Goal: Task Accomplishment & Management: Complete application form

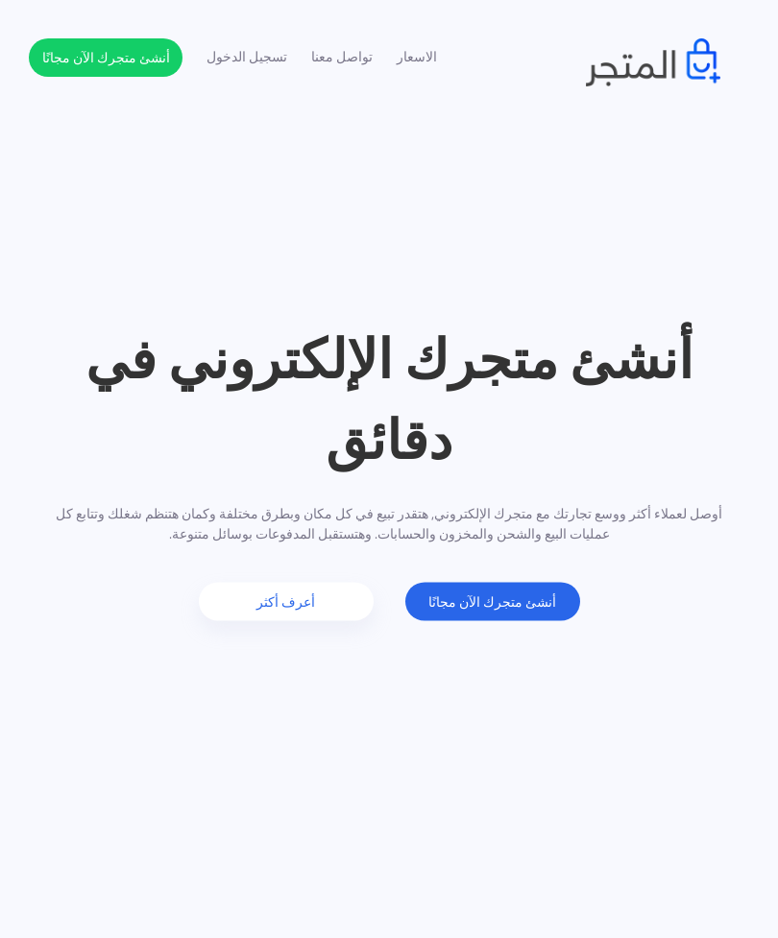
click at [279, 614] on link "أعرف أكثر" at bounding box center [286, 601] width 175 height 38
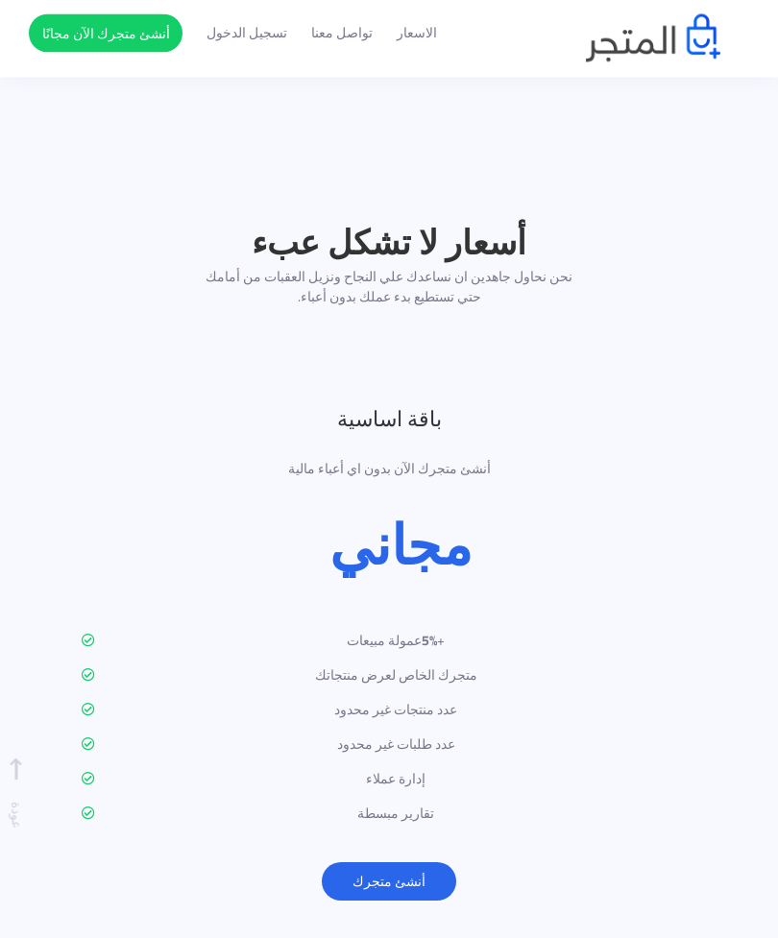
scroll to position [2277, 0]
click at [412, 862] on link "أنشئ متجرك" at bounding box center [389, 881] width 134 height 38
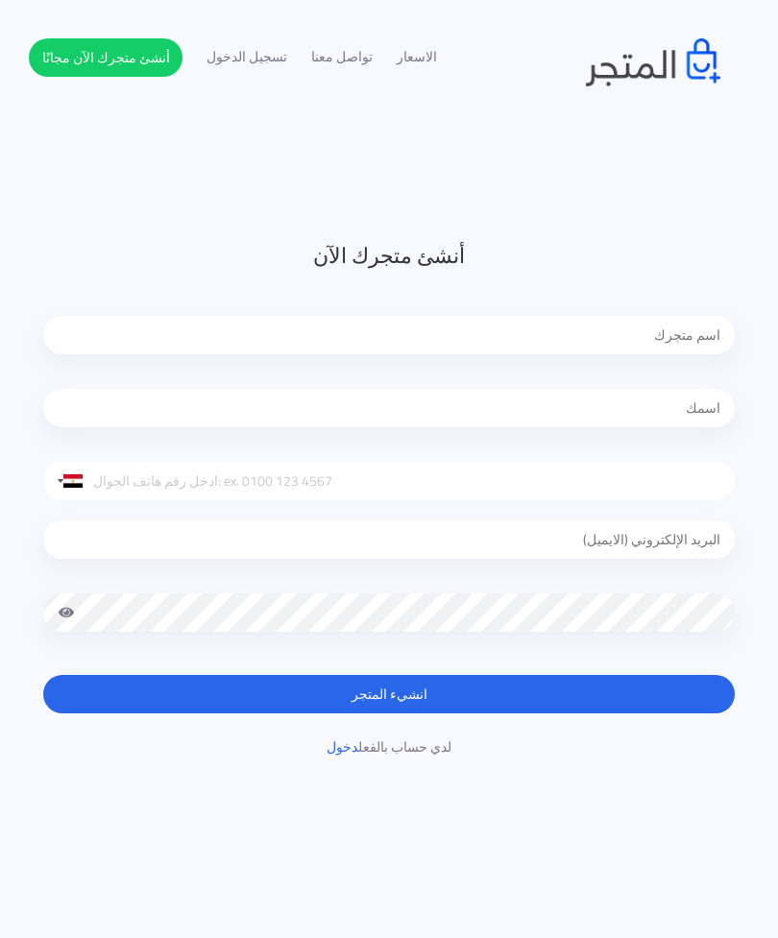
click at [708, 336] on input "text" at bounding box center [388, 335] width 691 height 38
type input "H2O"
click at [638, 408] on input "text" at bounding box center [388, 408] width 691 height 38
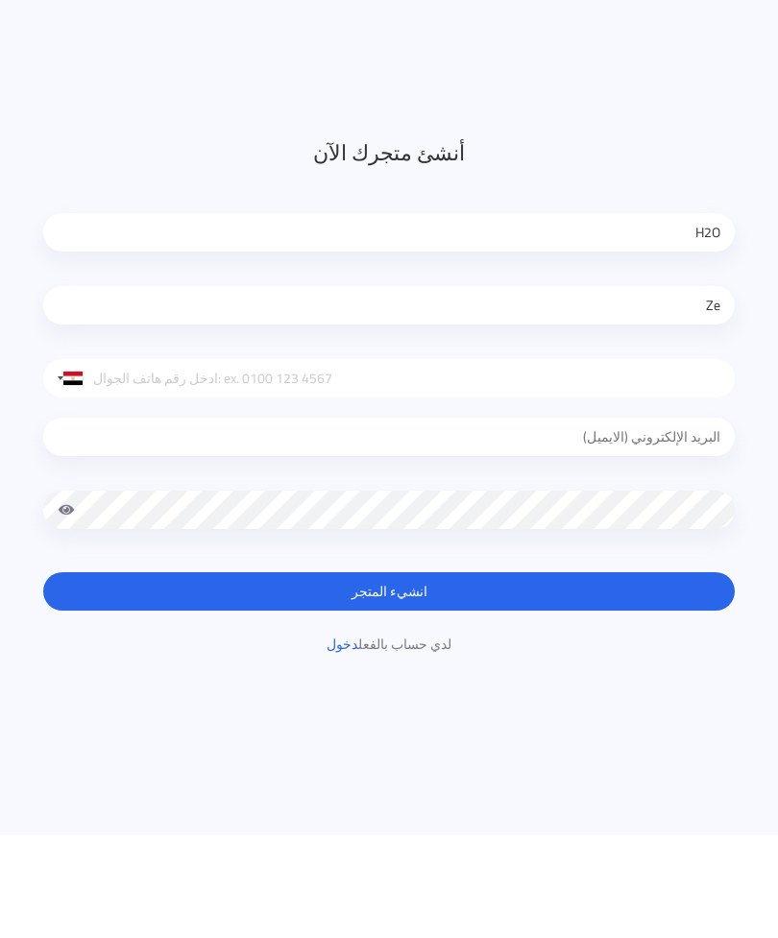
type input "Z"
type input "[PERSON_NAME]"
type input "01210490076"
click at [678, 500] on div at bounding box center [388, 543] width 691 height 87
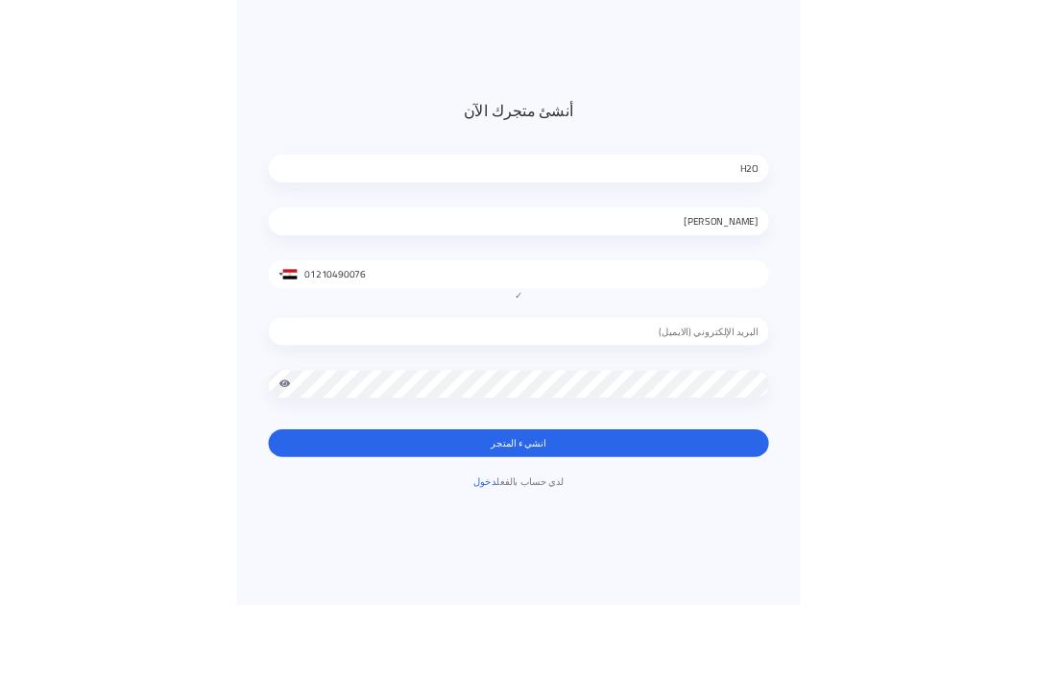
scroll to position [103, 0]
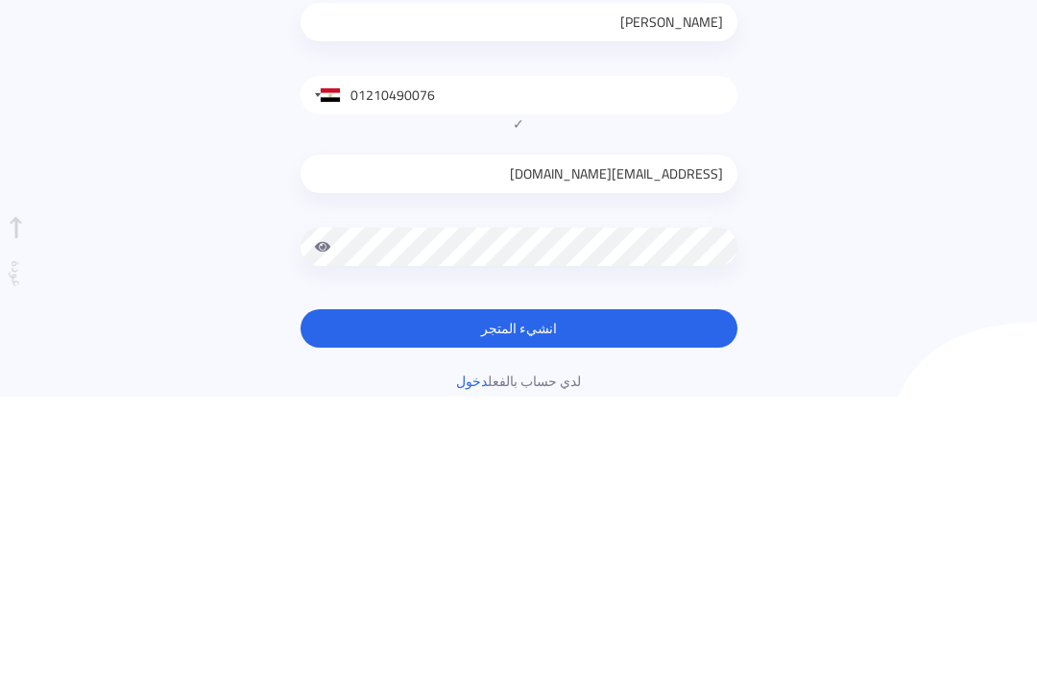
type input "hamza.ahmazlom@gmail.com"
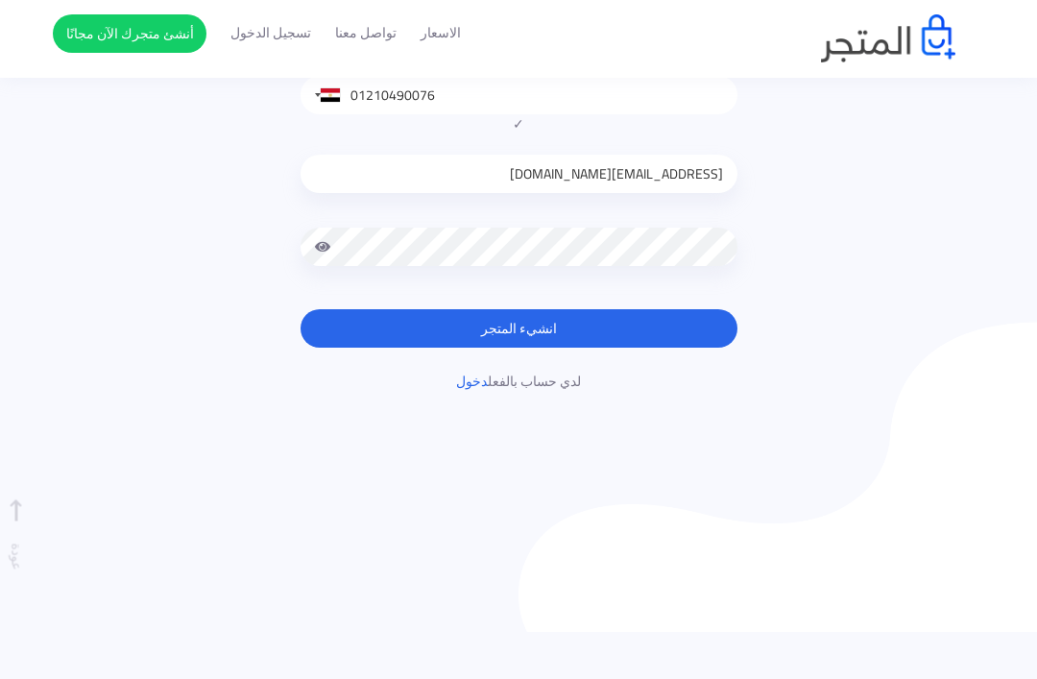
scroll to position [385, 0]
click at [324, 246] on span at bounding box center [323, 247] width 17 height 38
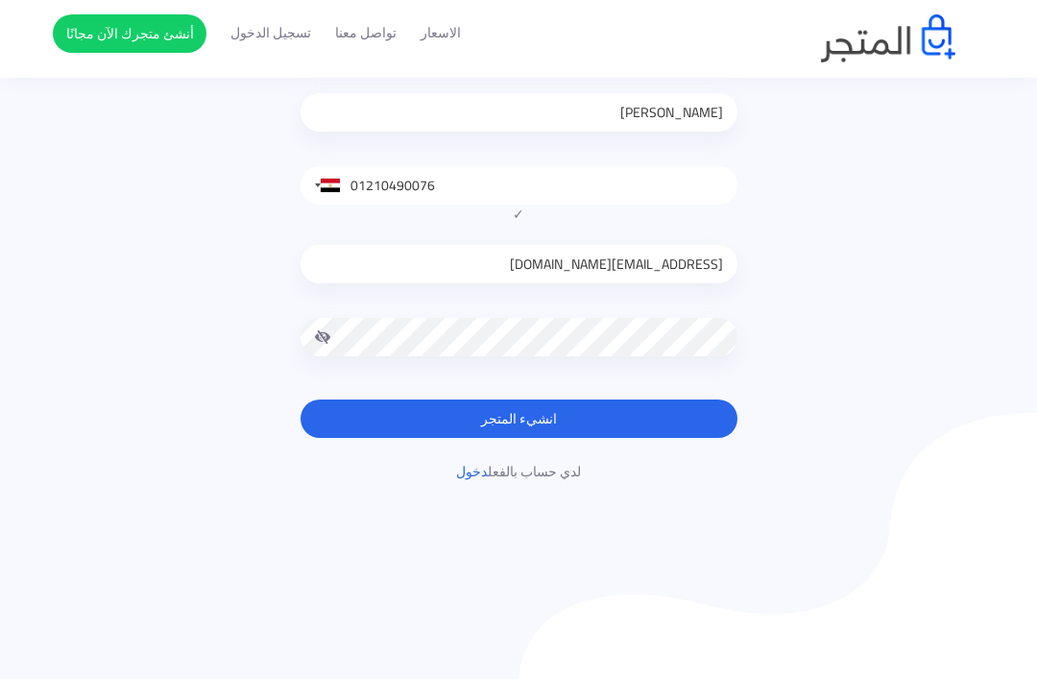
scroll to position [295, 0]
click at [589, 394] on form "أنشئ متجرك الآن H2O Zizi Faramawi United States +1 United Kingdom +44 Afghanist…" at bounding box center [518, 191] width 437 height 493
click at [574, 420] on button "انشيء المتجر" at bounding box center [518, 419] width 437 height 38
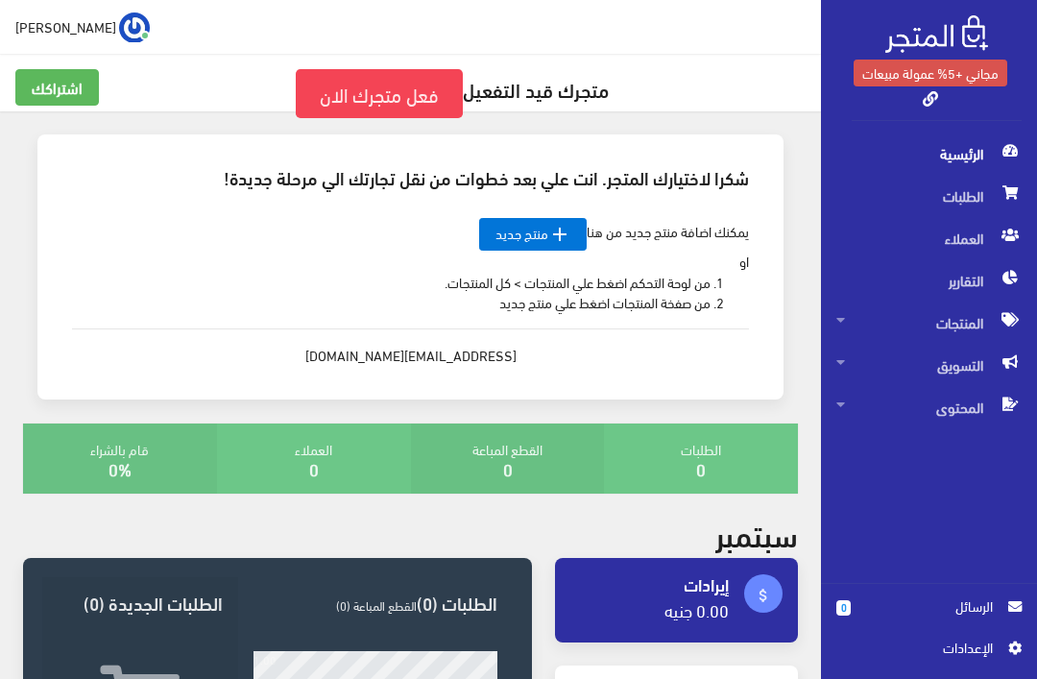
click at [407, 92] on link "فعل متجرك الان" at bounding box center [379, 93] width 167 height 49
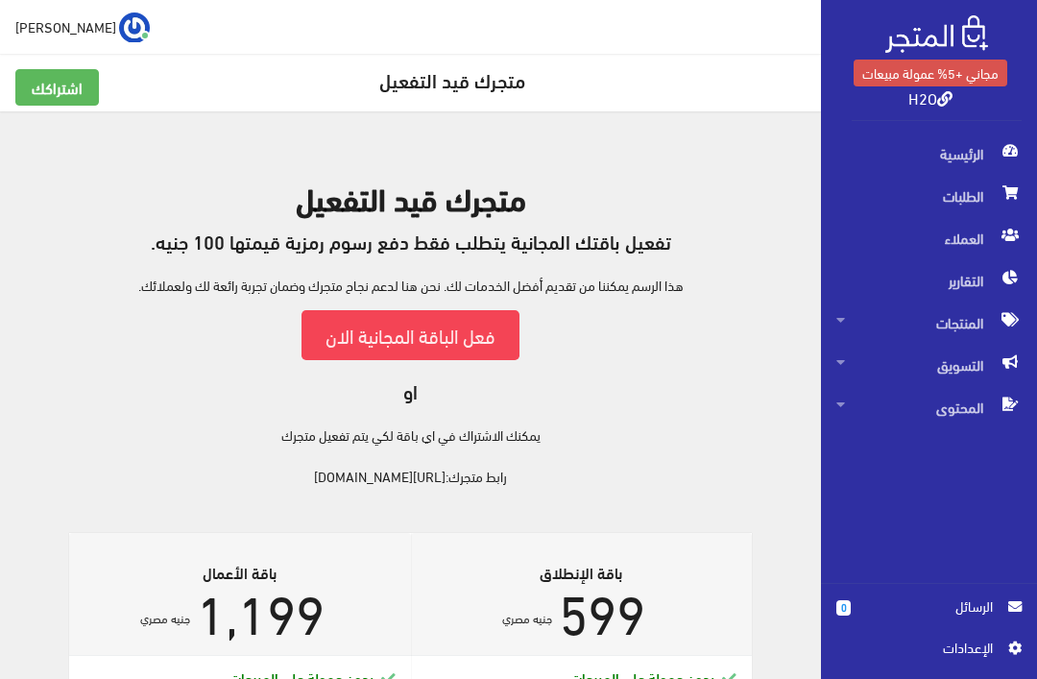
click at [465, 340] on link "فعل الباقة المجانية الان" at bounding box center [410, 334] width 218 height 49
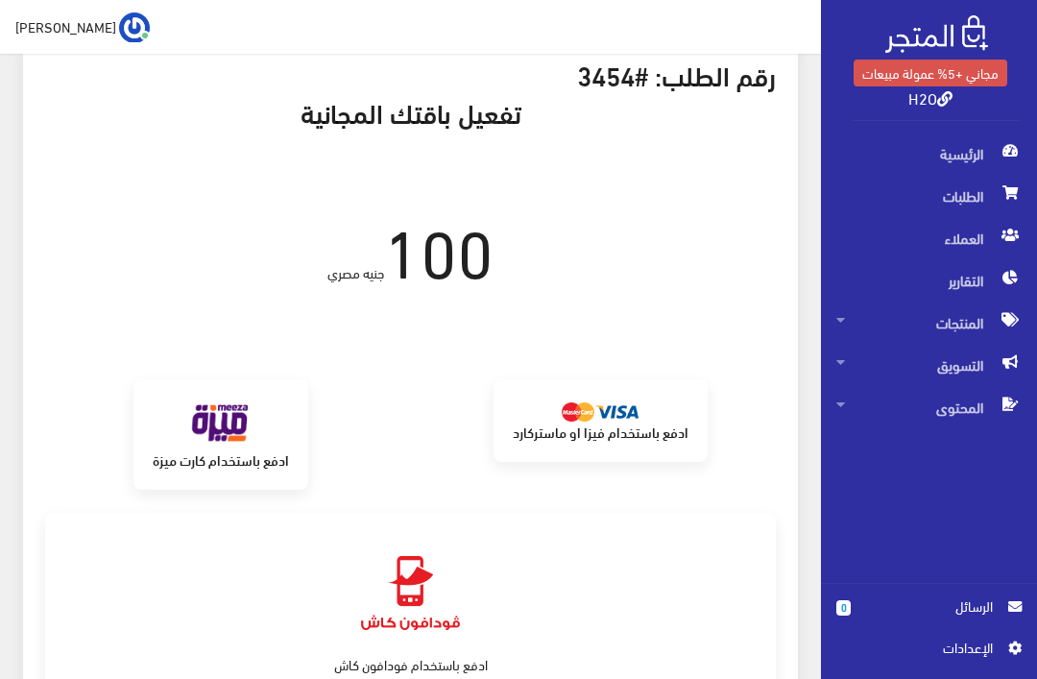
scroll to position [31, 0]
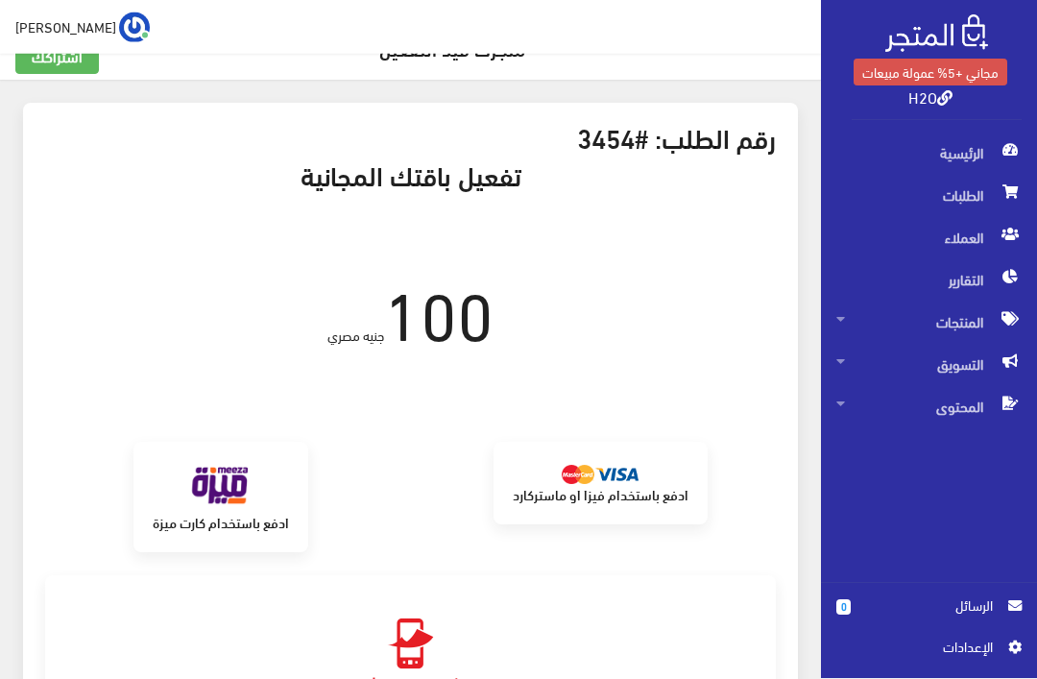
click at [574, 476] on img at bounding box center [600, 475] width 77 height 19
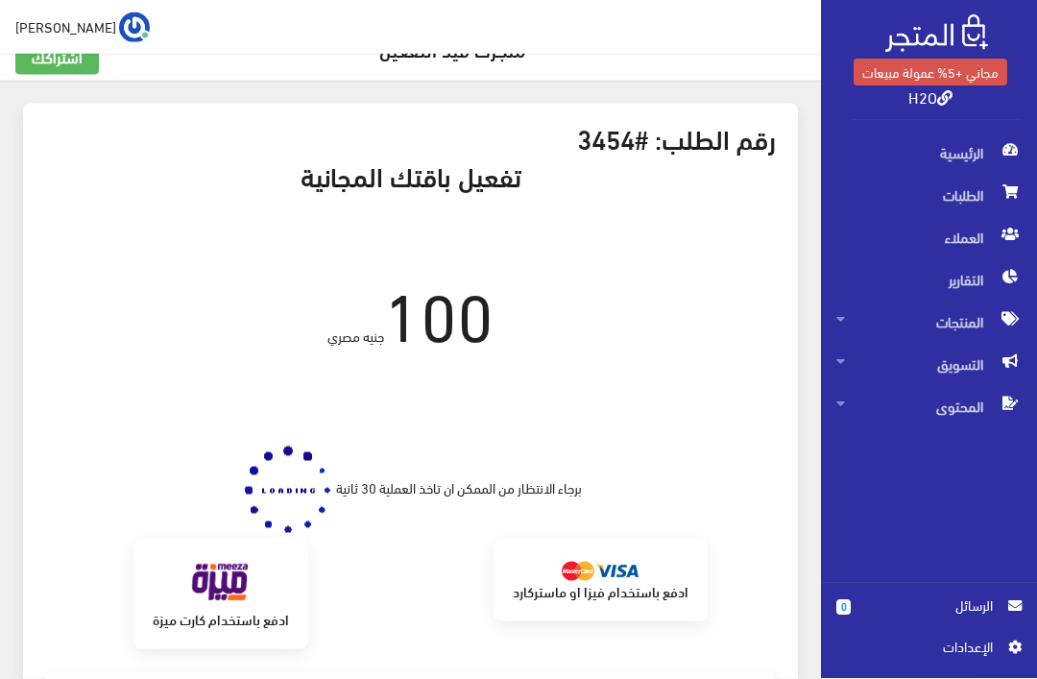
scroll to position [32, 0]
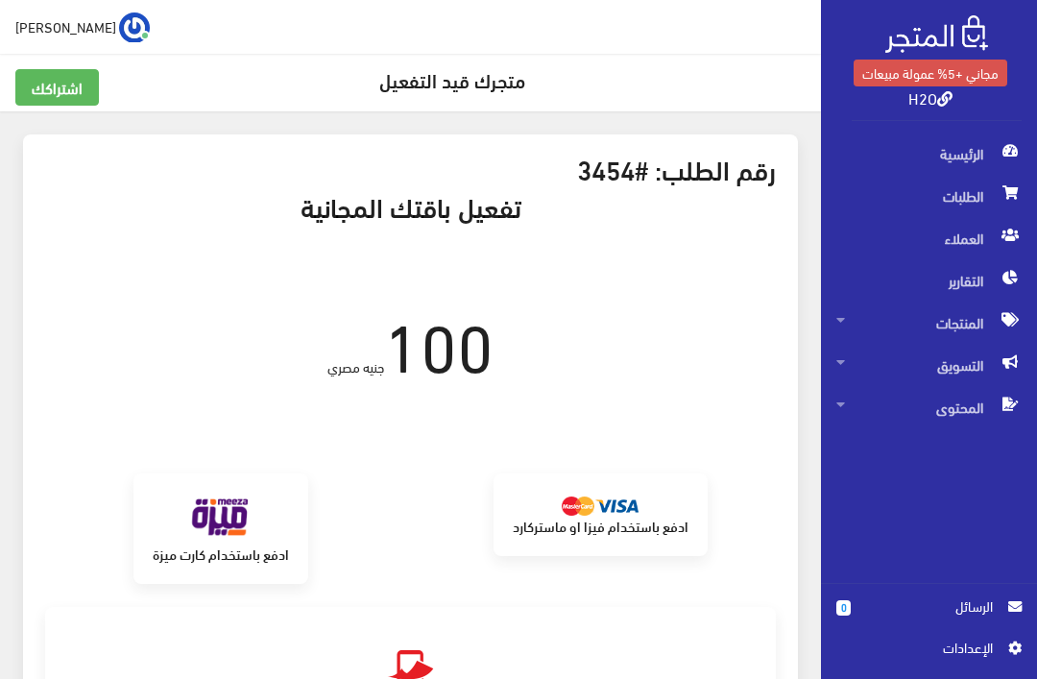
scroll to position [93, 0]
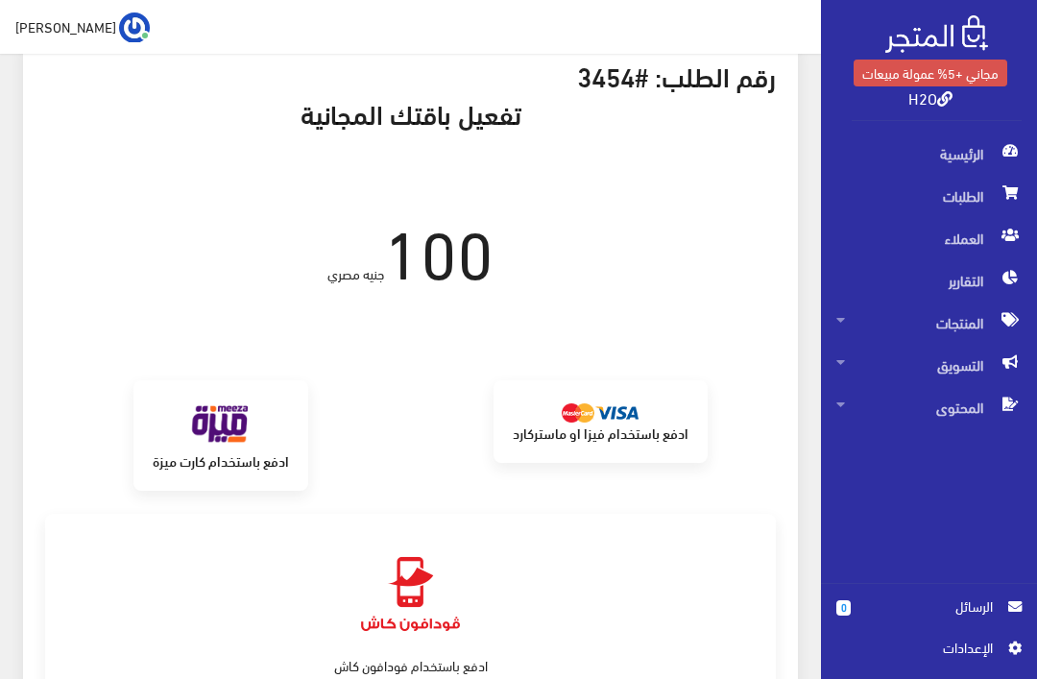
click at [612, 414] on img at bounding box center [600, 412] width 77 height 19
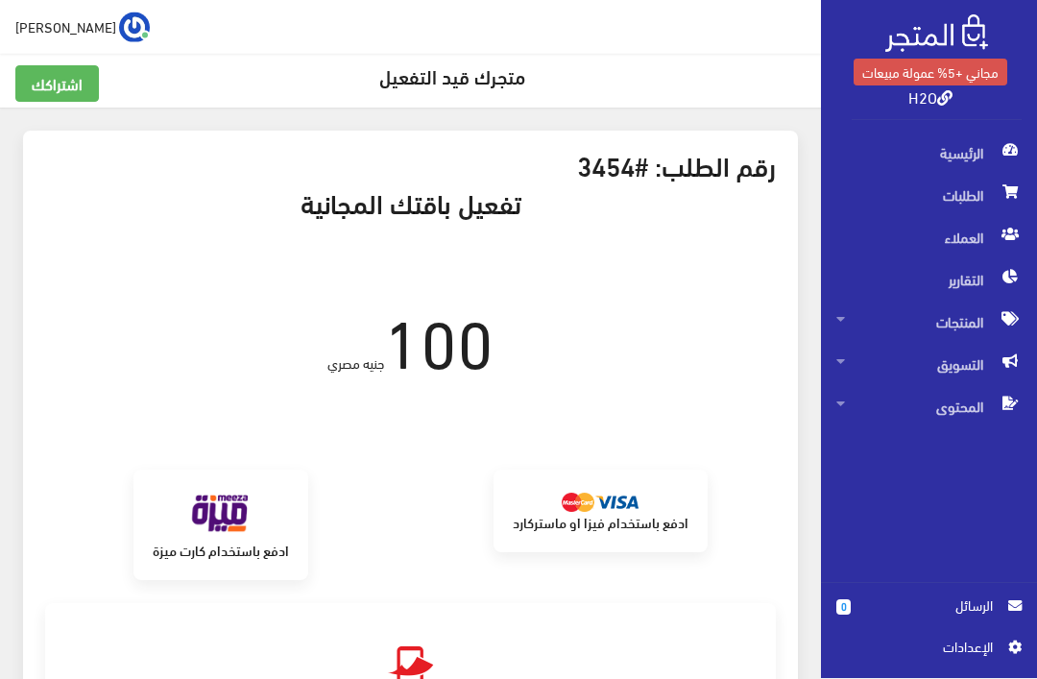
scroll to position [6, 0]
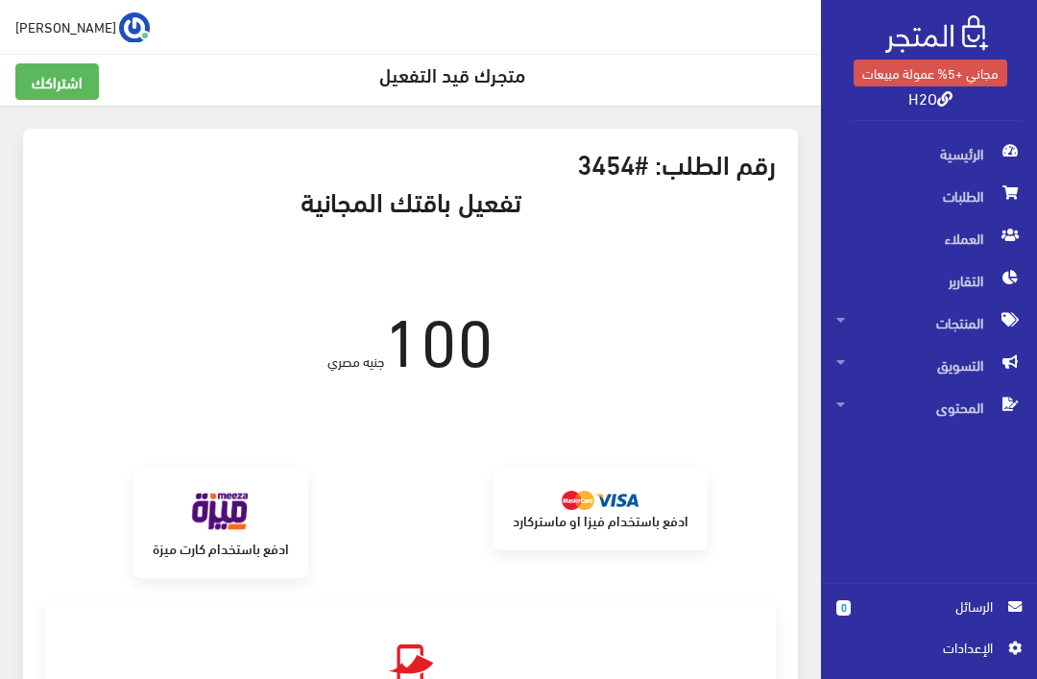
click at [608, 502] on img at bounding box center [600, 500] width 77 height 19
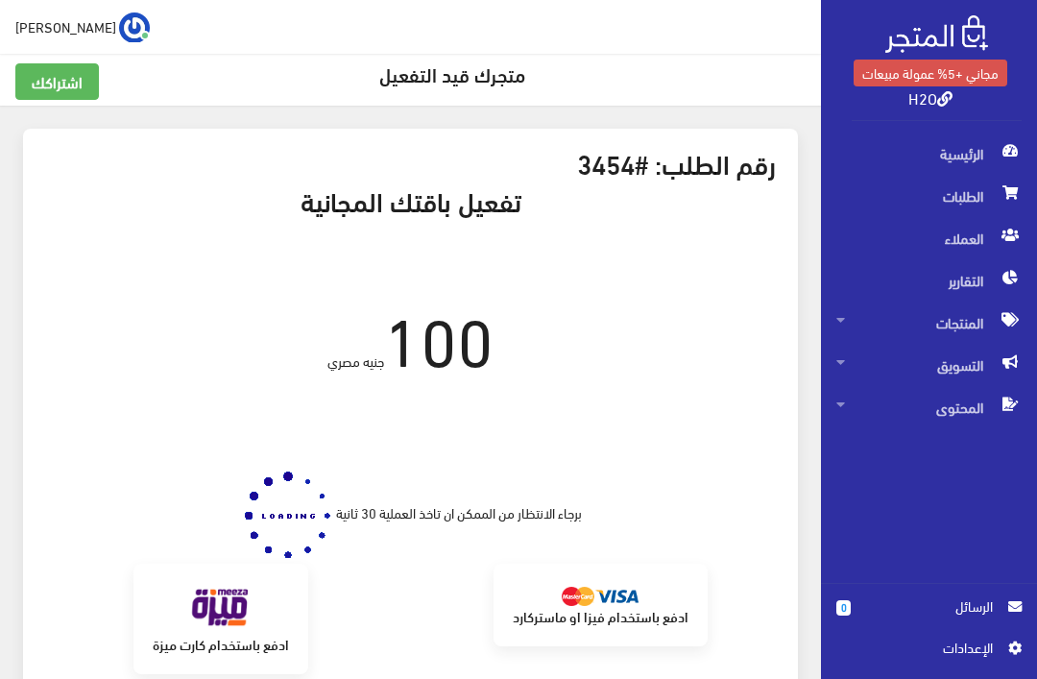
scroll to position [67, 0]
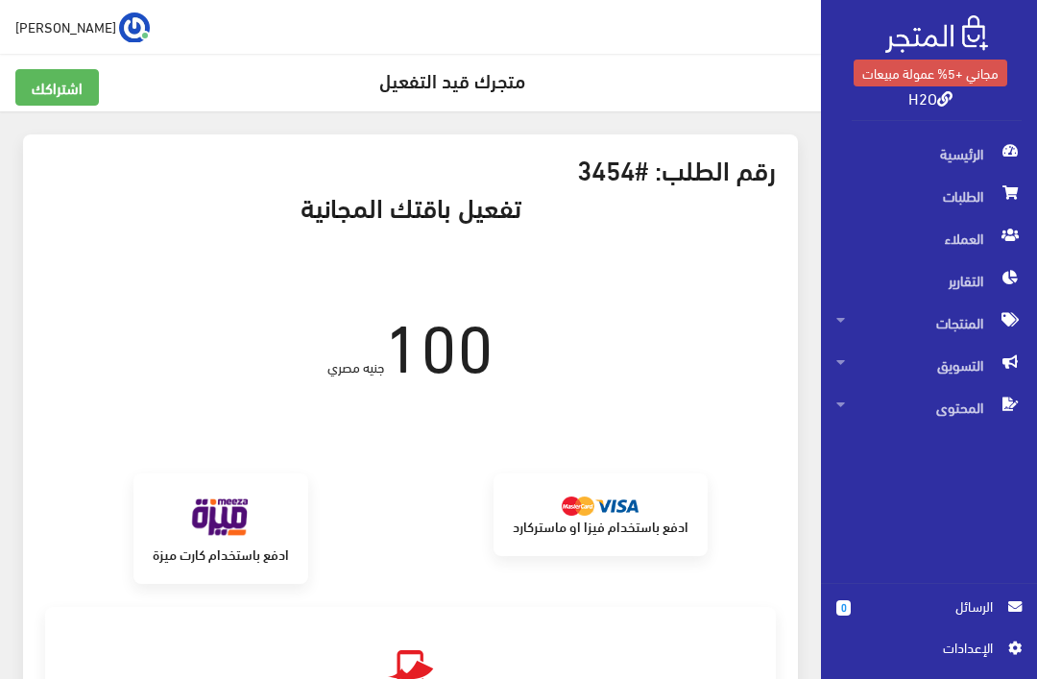
scroll to position [67, 0]
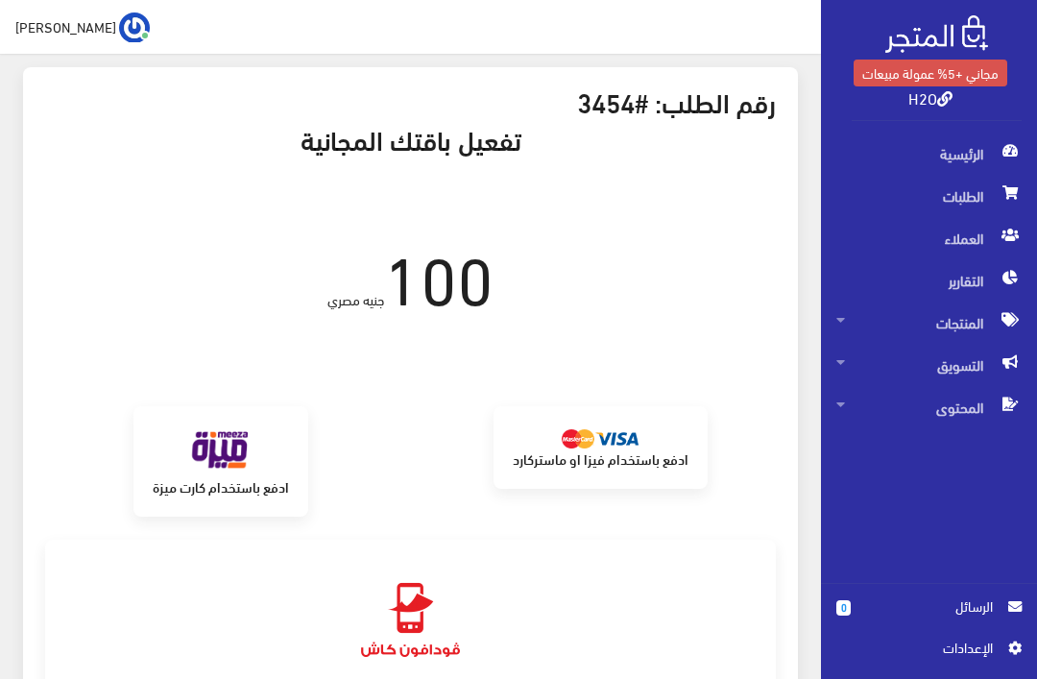
click at [242, 467] on img at bounding box center [220, 450] width 77 height 51
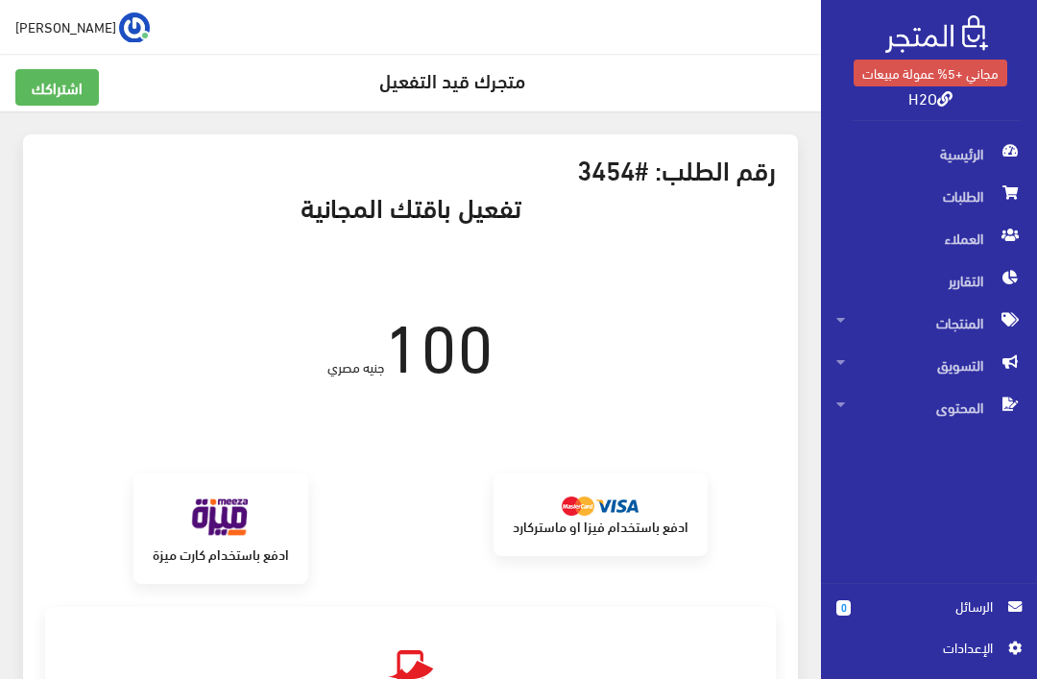
scroll to position [200, 0]
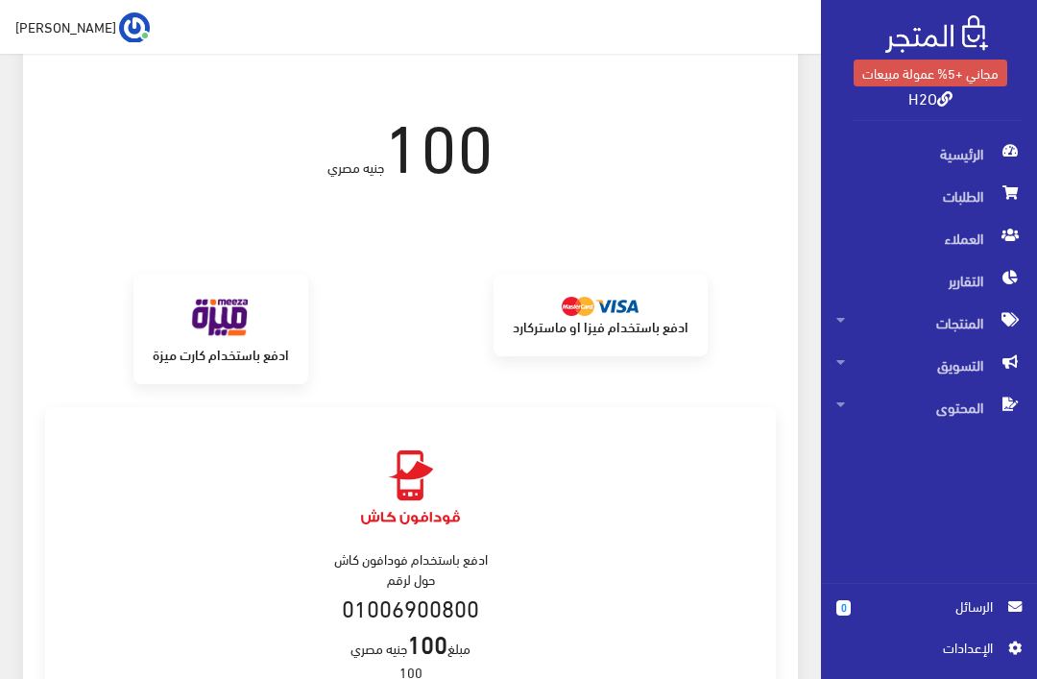
click at [612, 327] on strong "ادفع باستخدام فيزا او ماستركارد" at bounding box center [601, 326] width 176 height 20
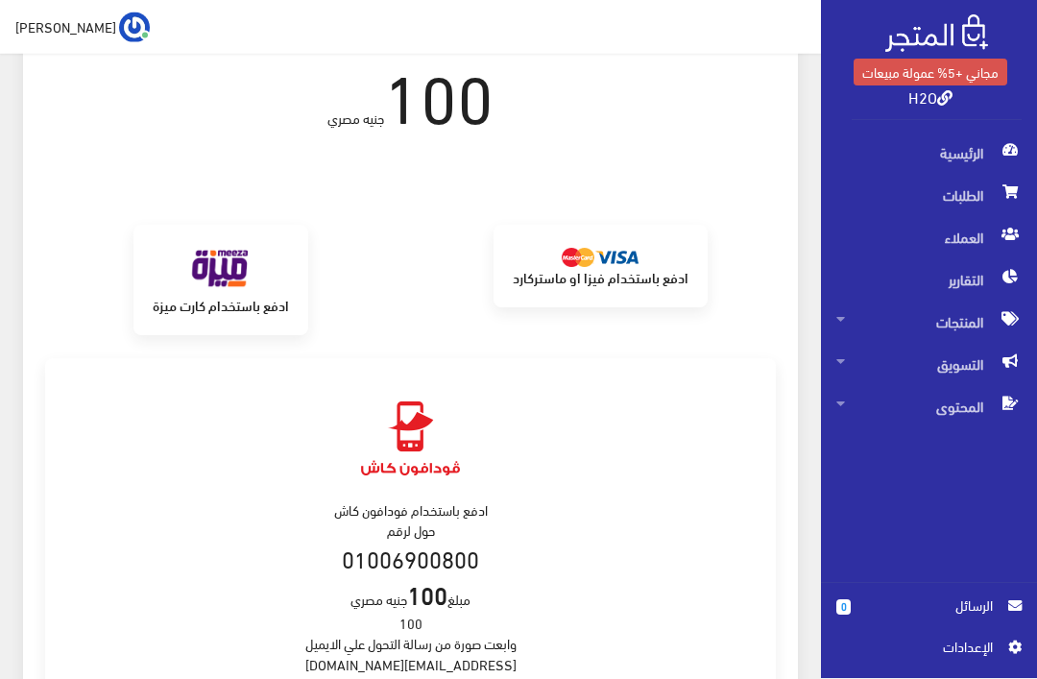
scroll to position [249, 0]
click at [664, 283] on link "ادفع باستخدام فيزا او ماستركارد" at bounding box center [600, 266] width 214 height 82
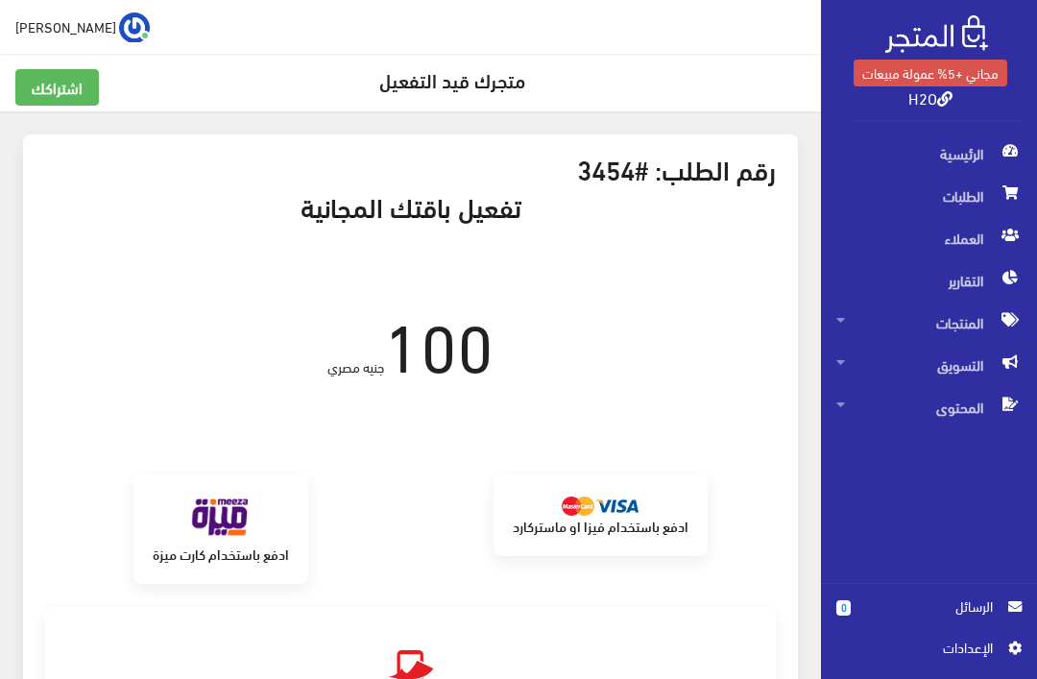
click at [955, 329] on span "المنتجات" at bounding box center [928, 322] width 185 height 42
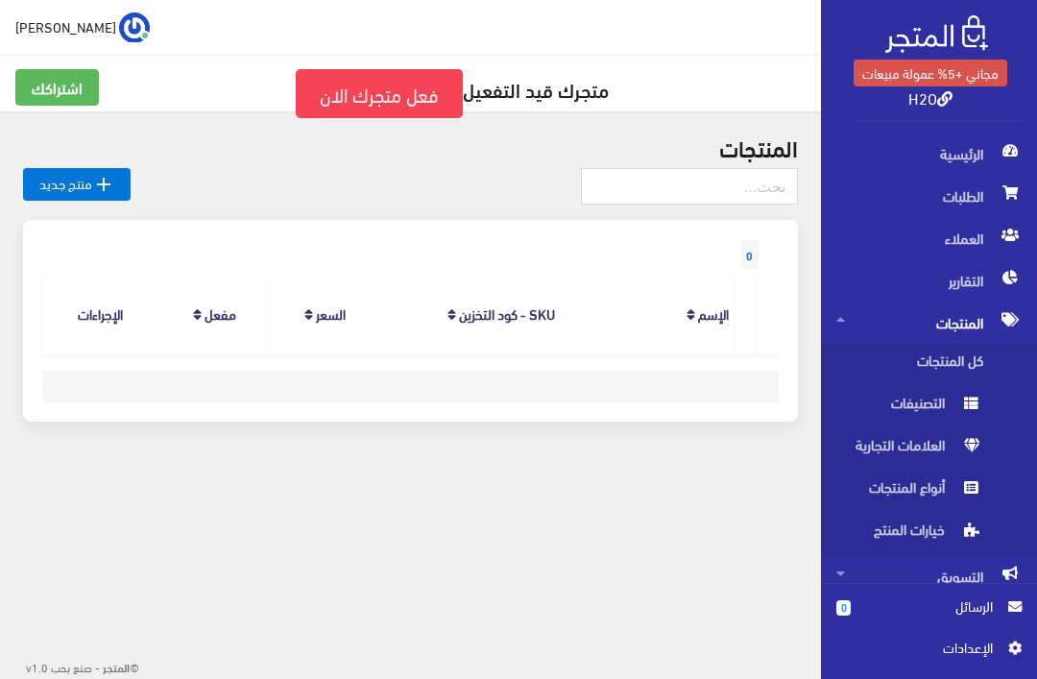
click at [726, 425] on div "0 المنتج الإسم SKU - كود التخزين السعر مفعل" at bounding box center [411, 332] width 798 height 225
click at [920, 443] on span "العلامات التجارية" at bounding box center [909, 449] width 146 height 42
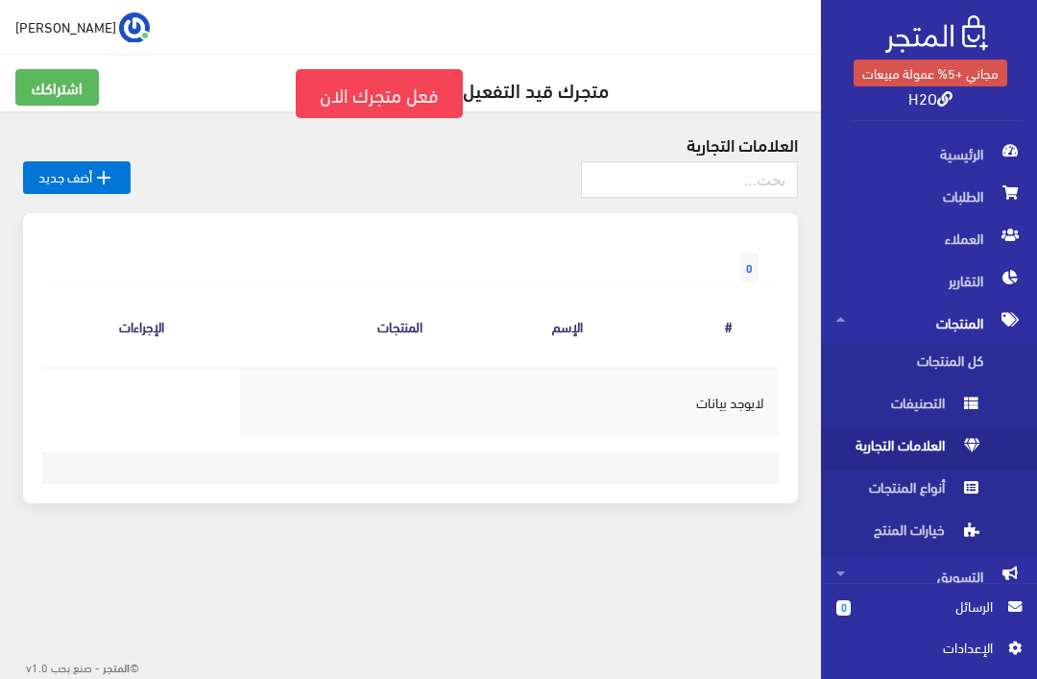
click at [911, 490] on span "أنواع المنتجات" at bounding box center [909, 491] width 146 height 42
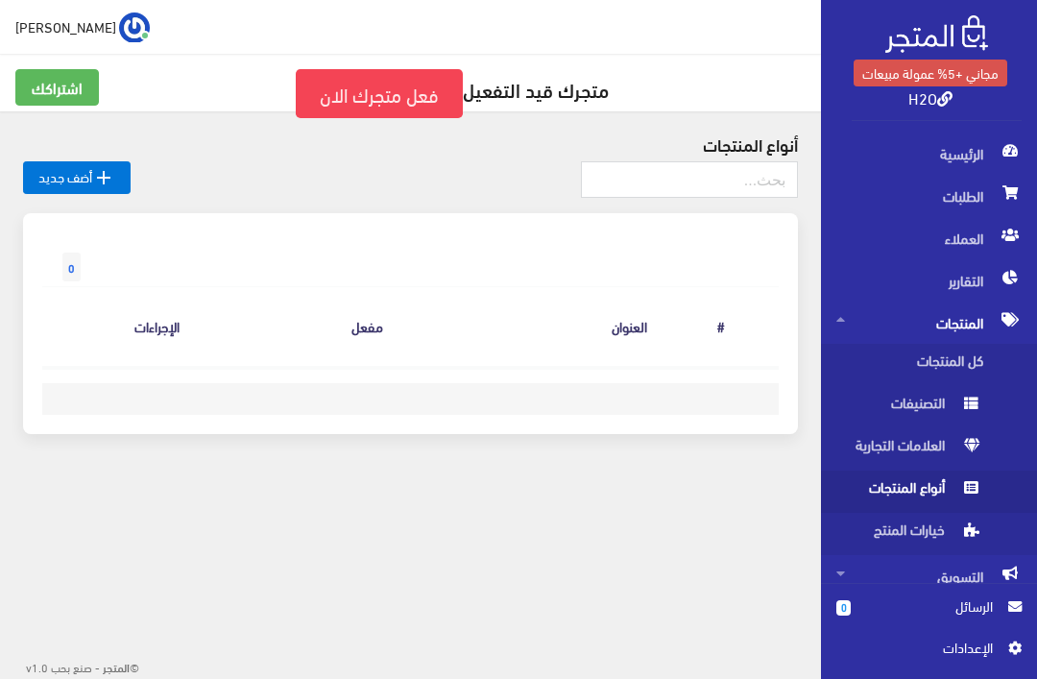
click at [932, 526] on span "خيارات المنتج" at bounding box center [909, 534] width 146 height 42
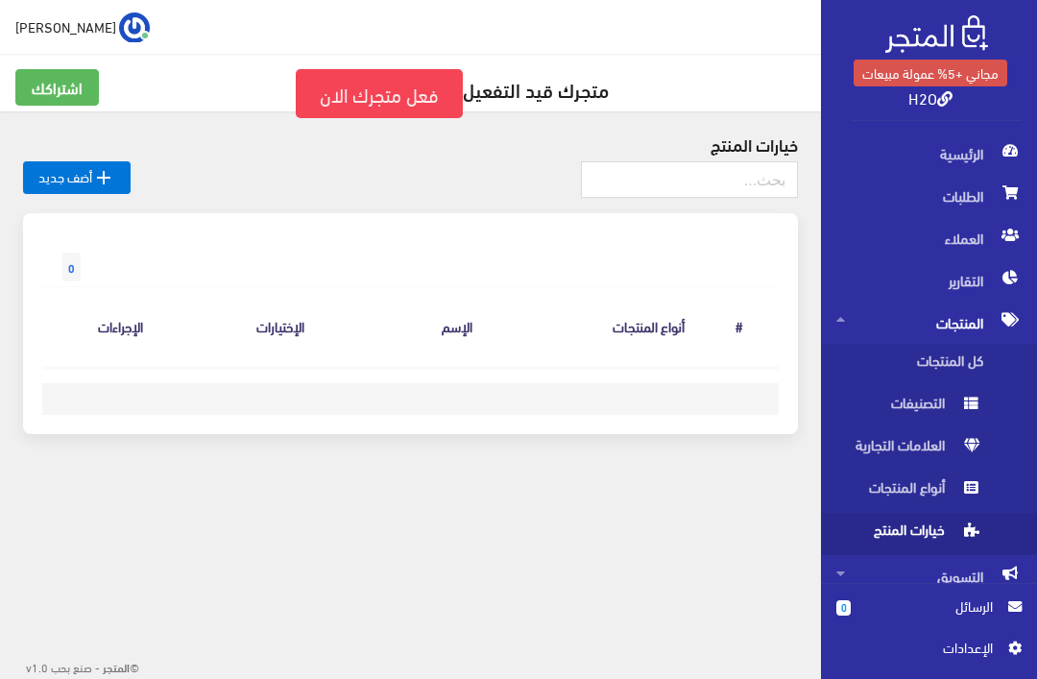
click at [969, 198] on span "الطلبات" at bounding box center [928, 196] width 185 height 42
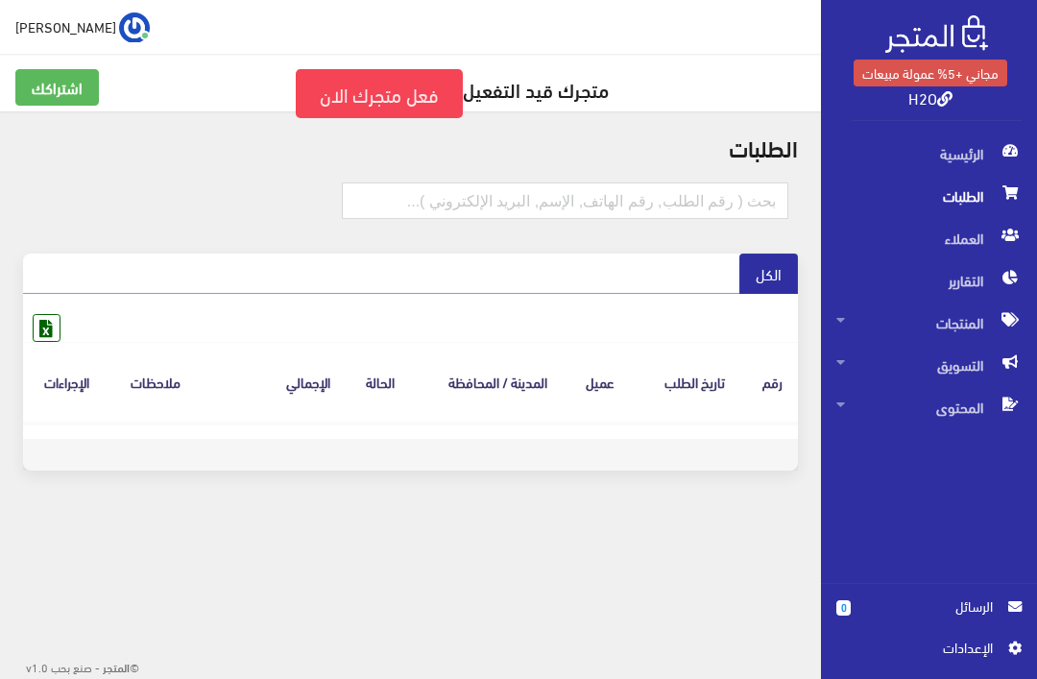
click at [965, 315] on span "المنتجات" at bounding box center [928, 322] width 185 height 42
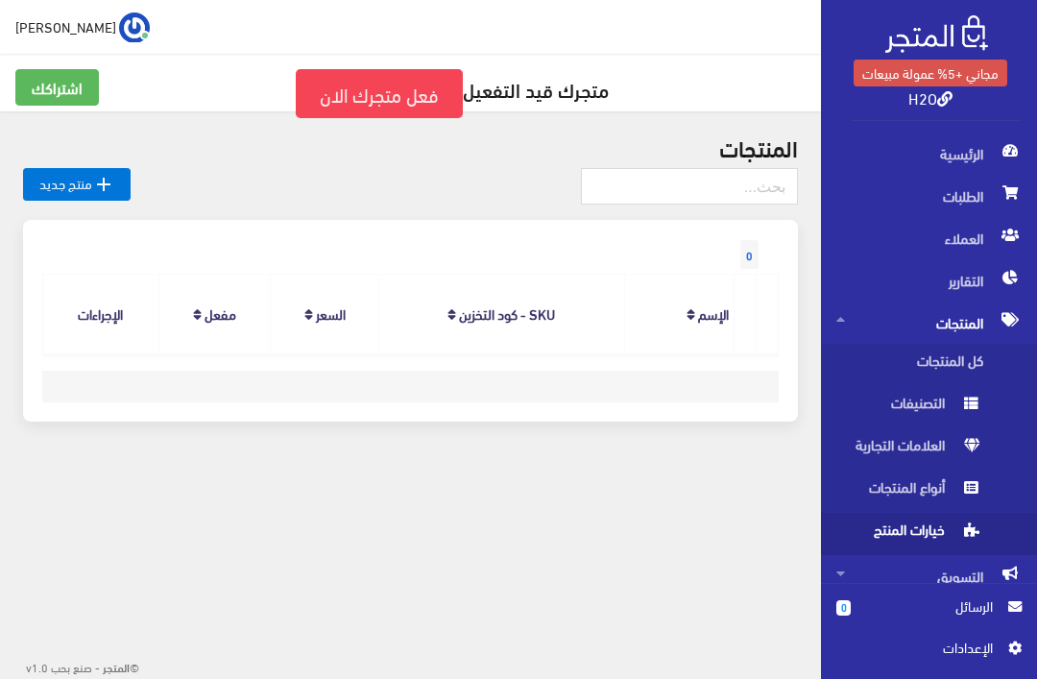
click at [934, 397] on span "التصنيفات" at bounding box center [909, 407] width 146 height 42
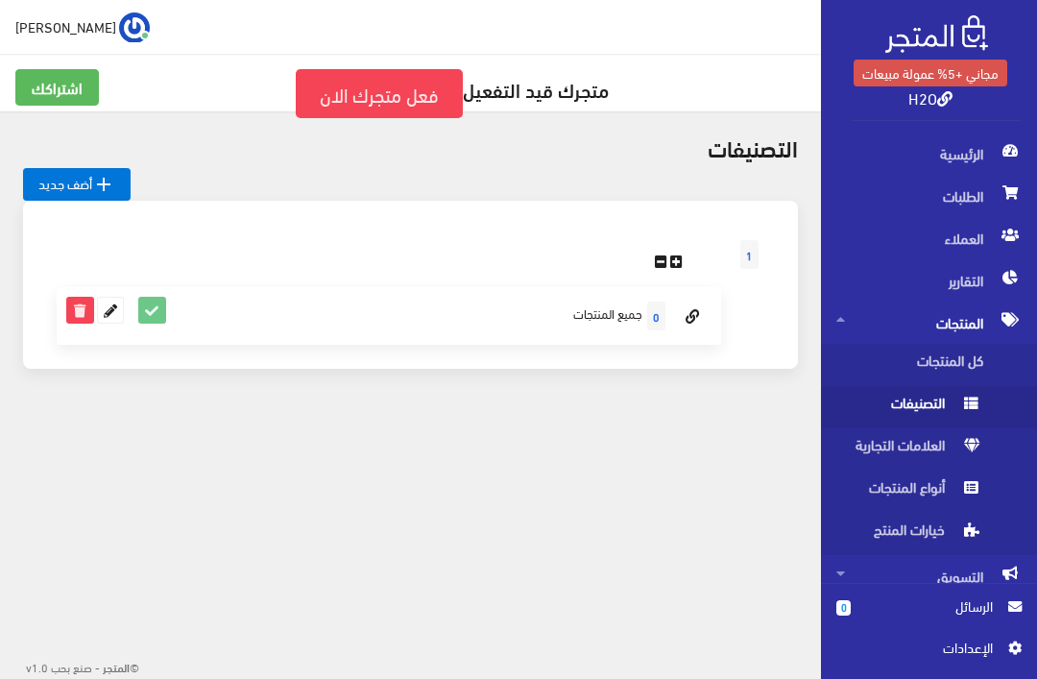
click at [144, 321] on icon at bounding box center [151, 310] width 25 height 25
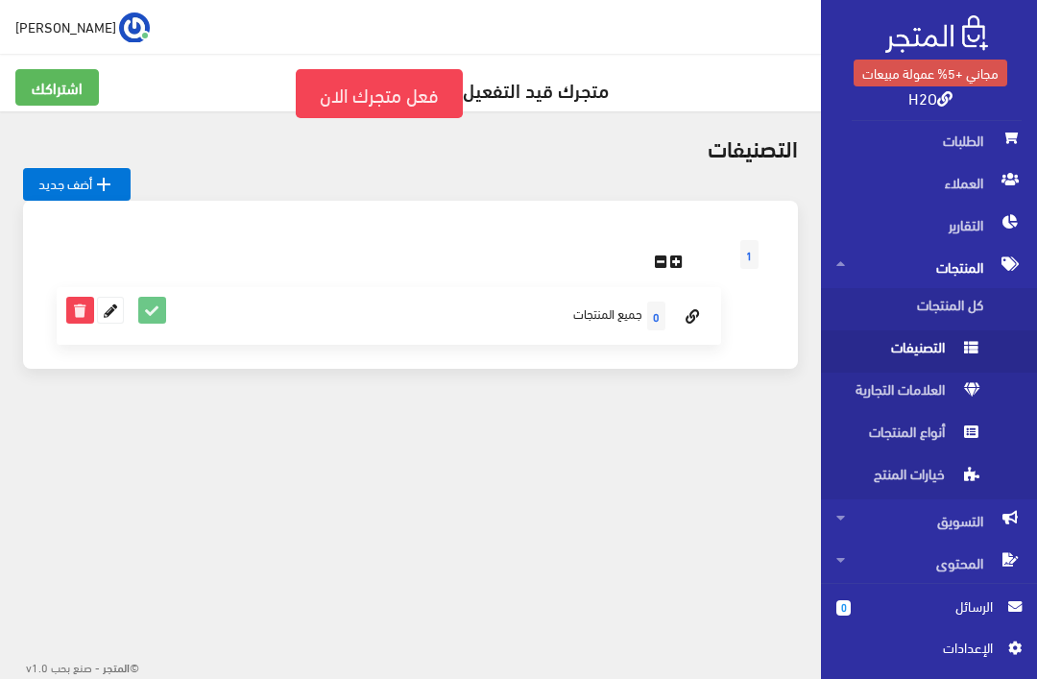
scroll to position [54, 0]
click at [987, 150] on span "الطلبات" at bounding box center [928, 142] width 185 height 42
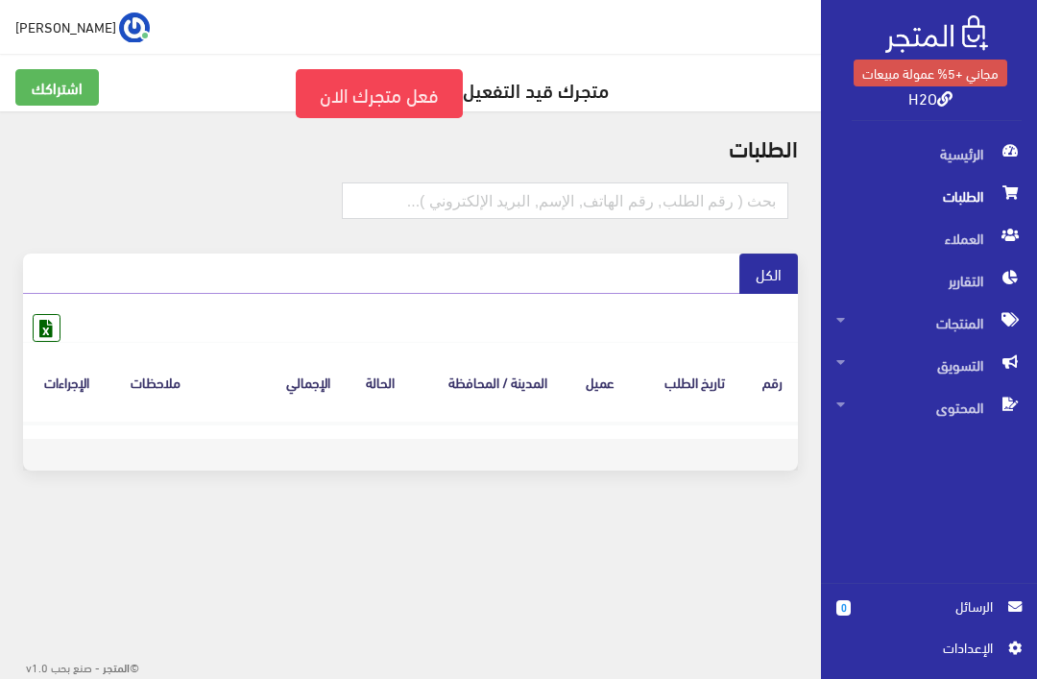
click at [959, 154] on span "الرئيسية" at bounding box center [928, 153] width 185 height 42
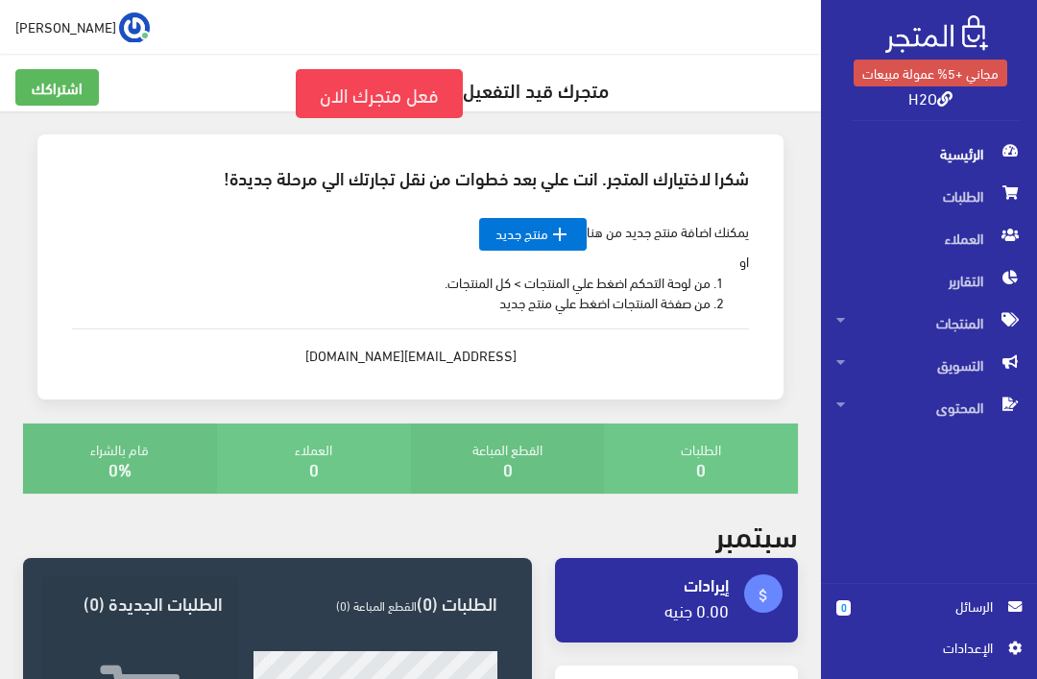
click at [952, 324] on span "المنتجات" at bounding box center [928, 322] width 185 height 42
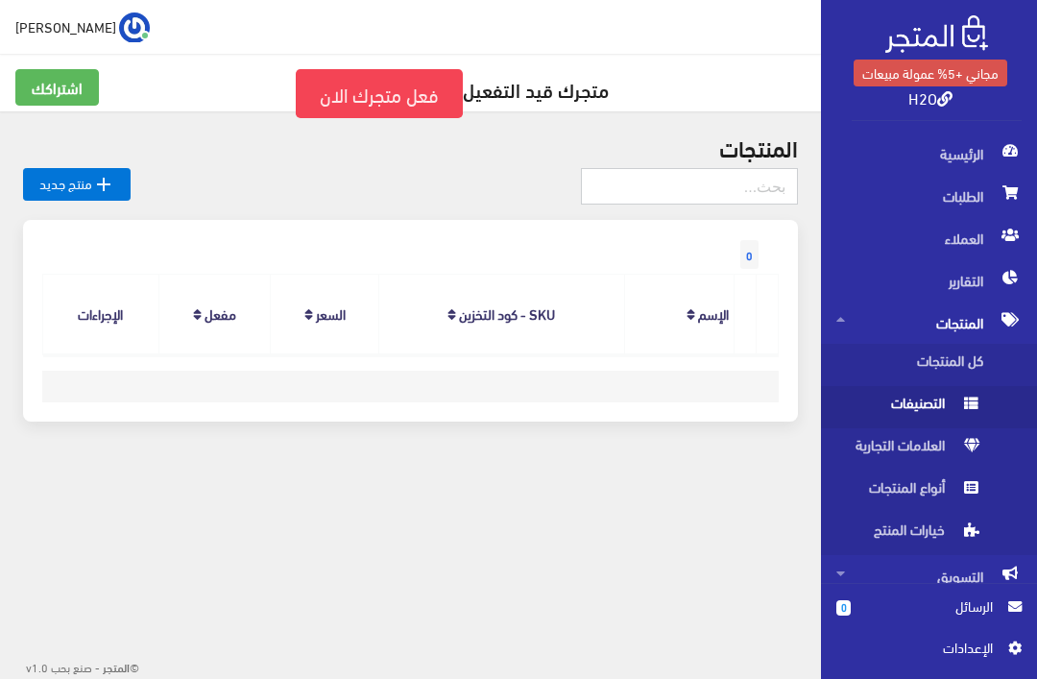
click at [771, 192] on input "text" at bounding box center [689, 186] width 217 height 36
type input "أحذية"
click at [713, 325] on link "الإسم" at bounding box center [713, 313] width 31 height 27
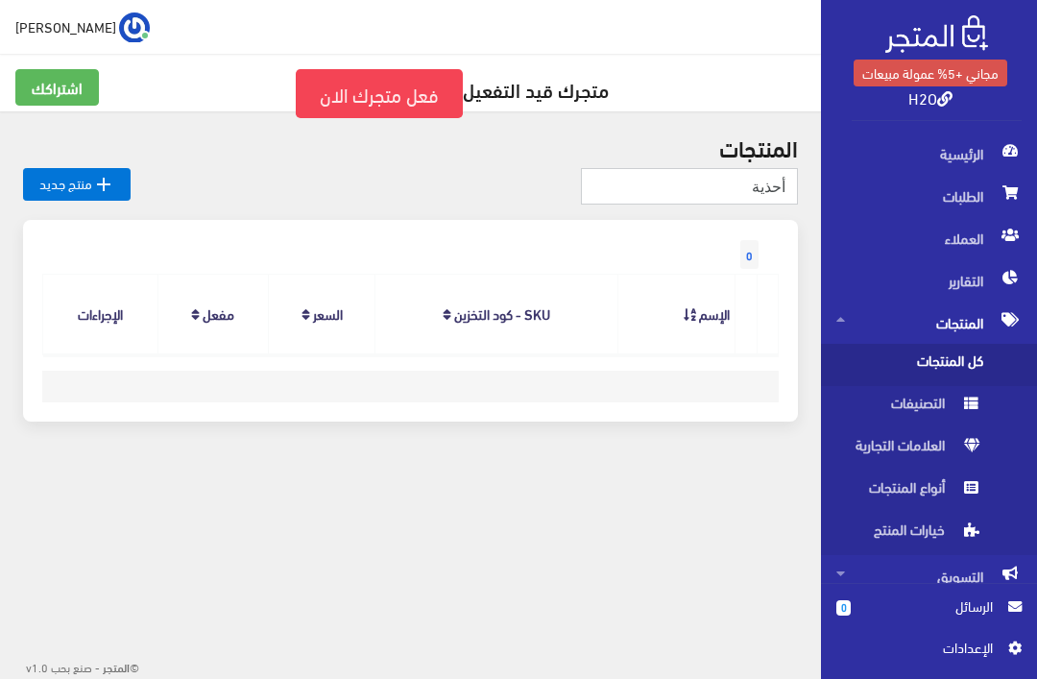
click at [740, 185] on input "أحذية" at bounding box center [689, 186] width 217 height 36
type input "أ"
